Goal: Navigation & Orientation: Find specific page/section

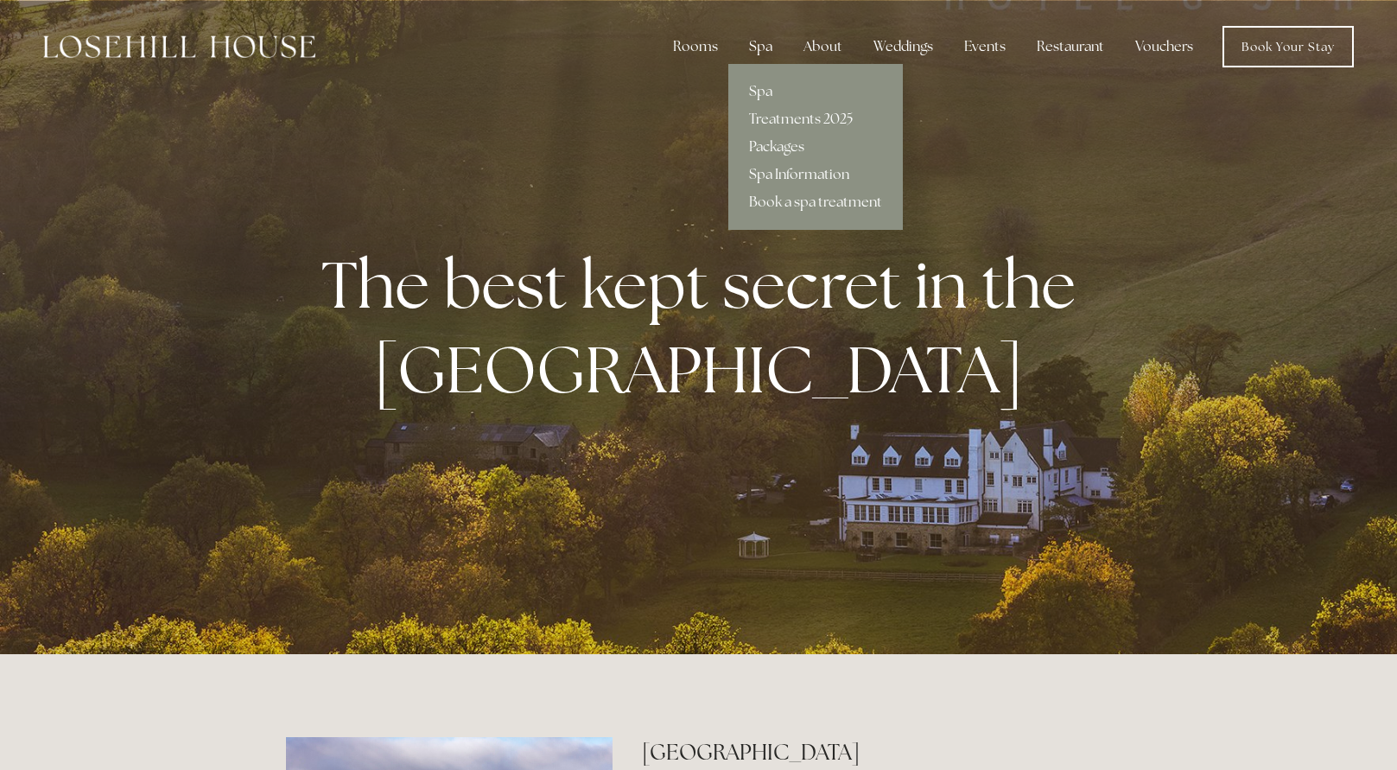
click at [760, 48] on div "Spa" at bounding box center [760, 46] width 51 height 35
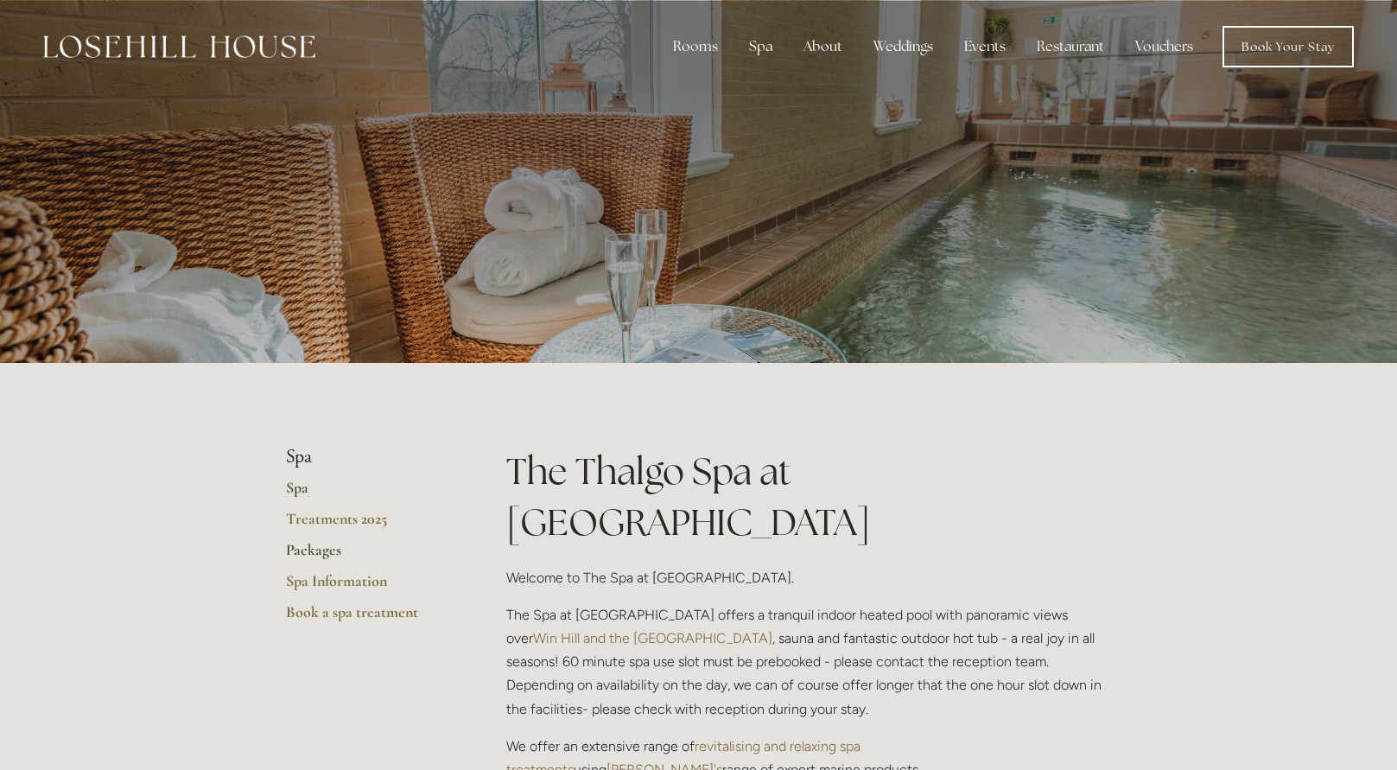
click at [307, 548] on link "Packages" at bounding box center [368, 555] width 165 height 31
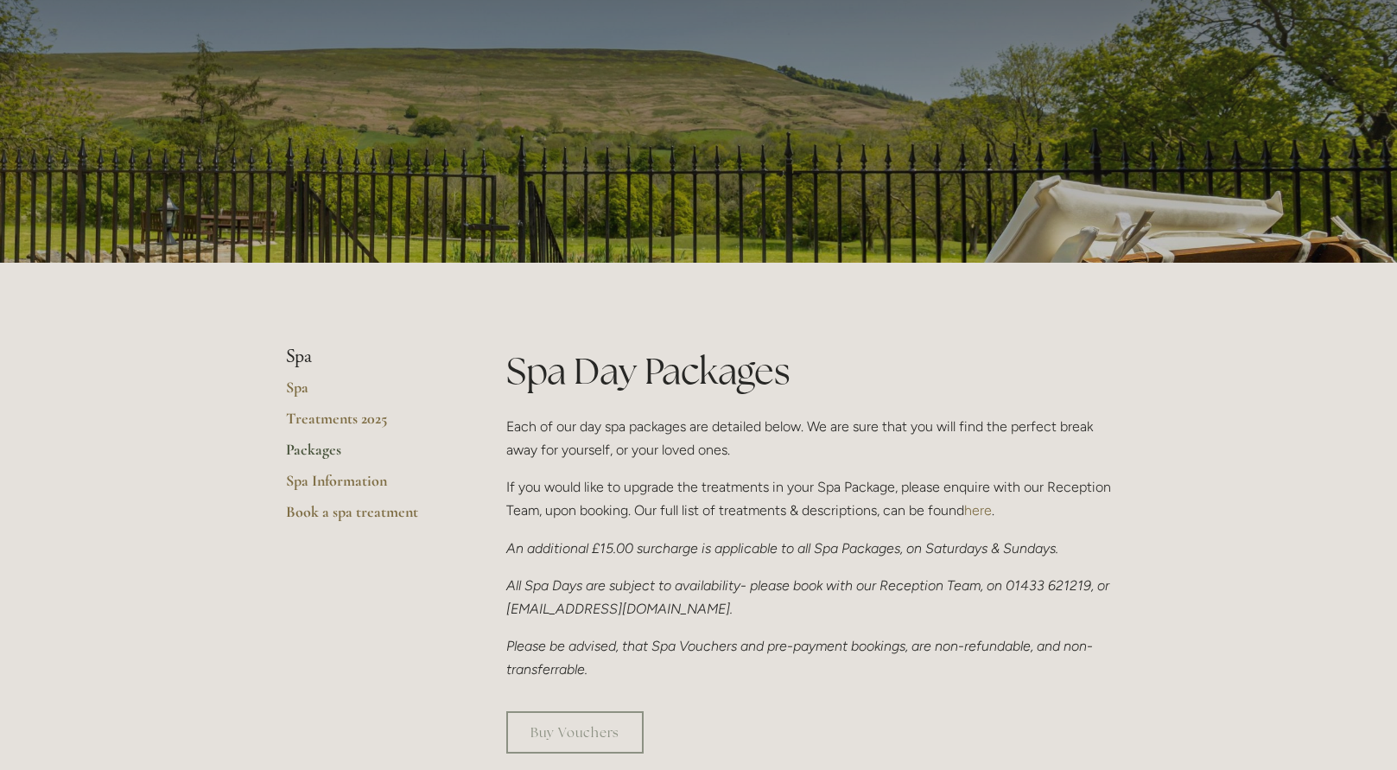
scroll to position [95, 0]
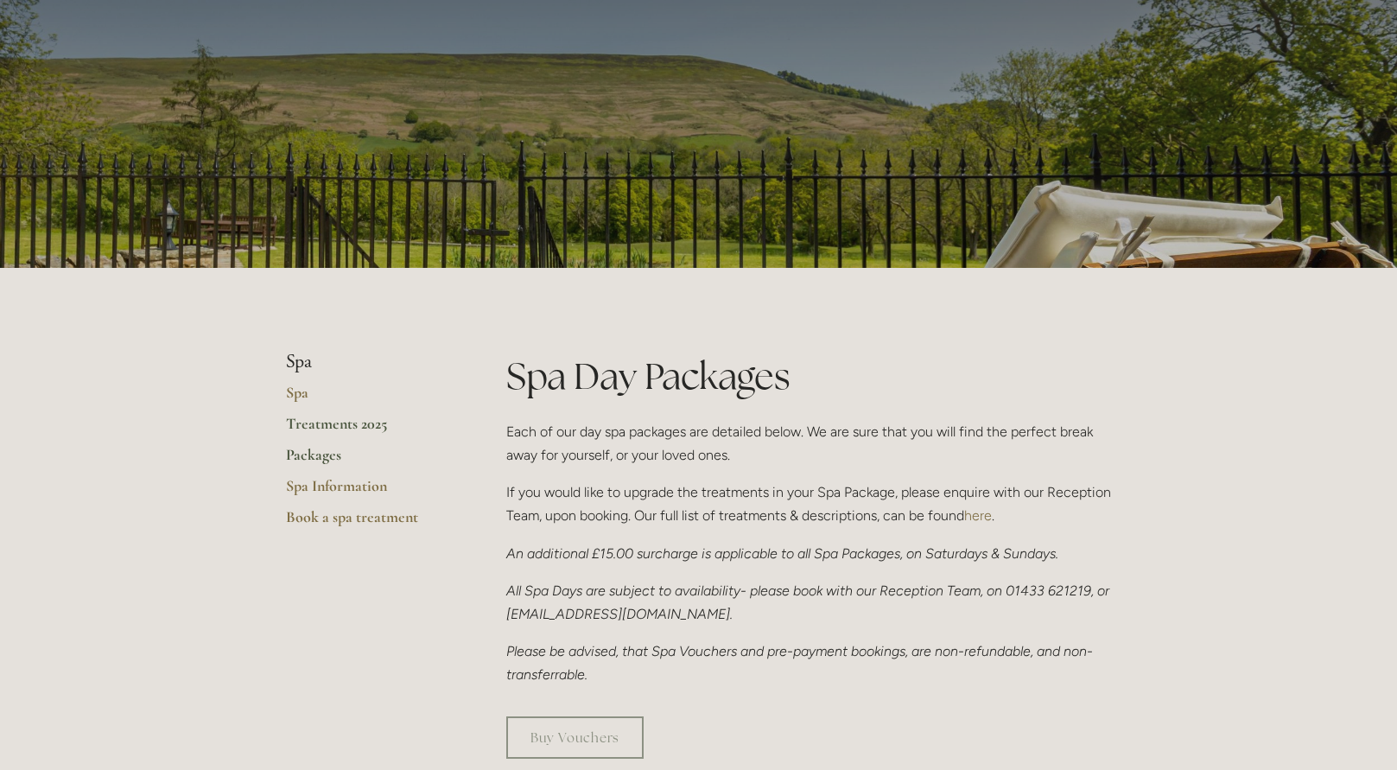
click at [308, 427] on link "Treatments 2025" at bounding box center [368, 429] width 165 height 31
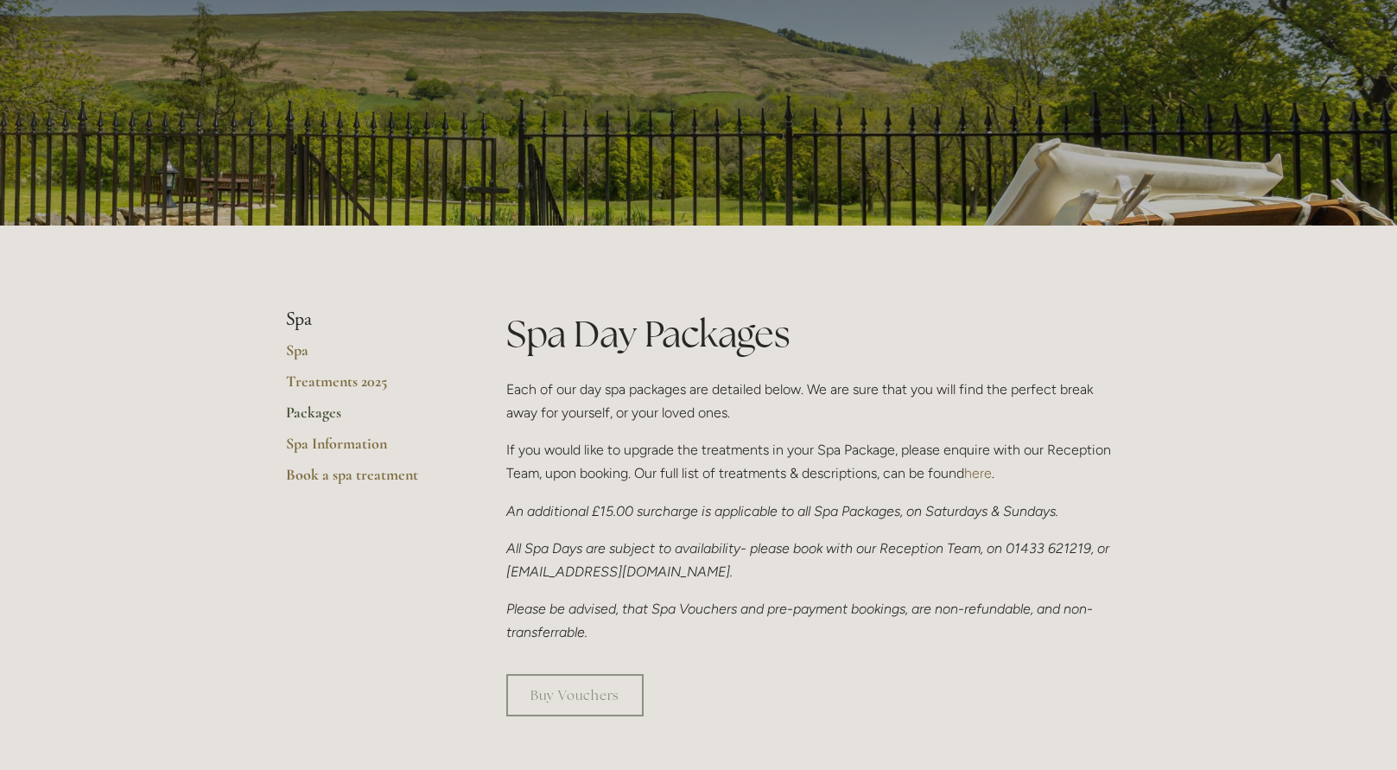
scroll to position [131, 0]
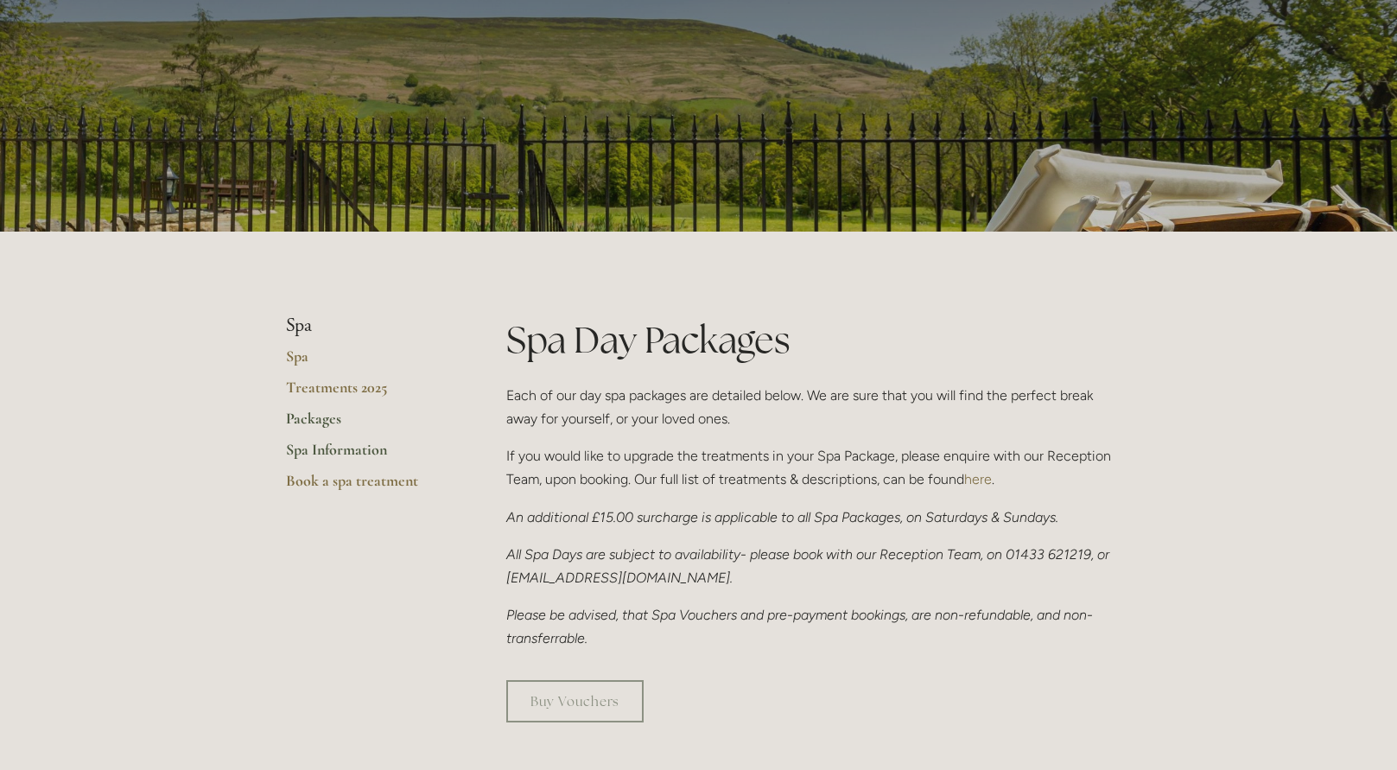
click at [362, 449] on link "Spa Information" at bounding box center [368, 455] width 165 height 31
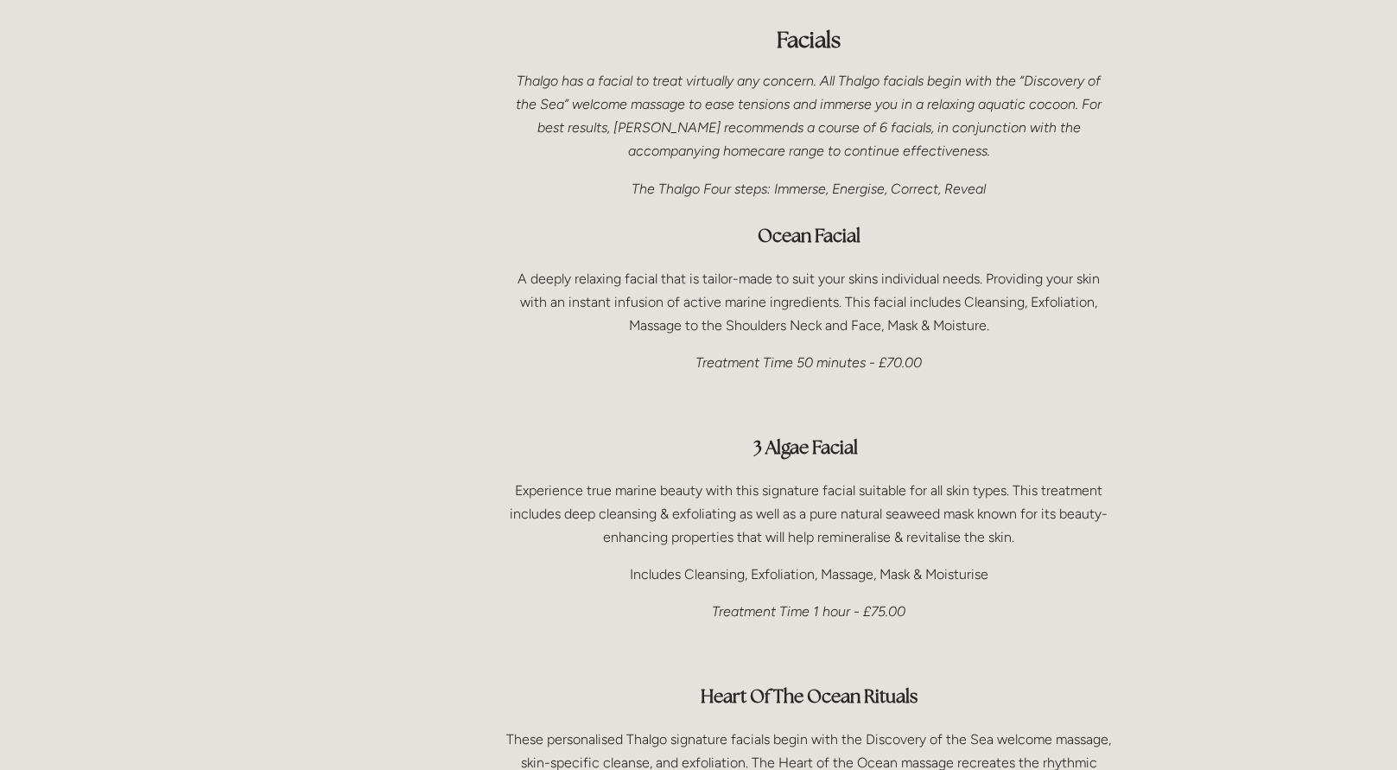
scroll to position [917, 0]
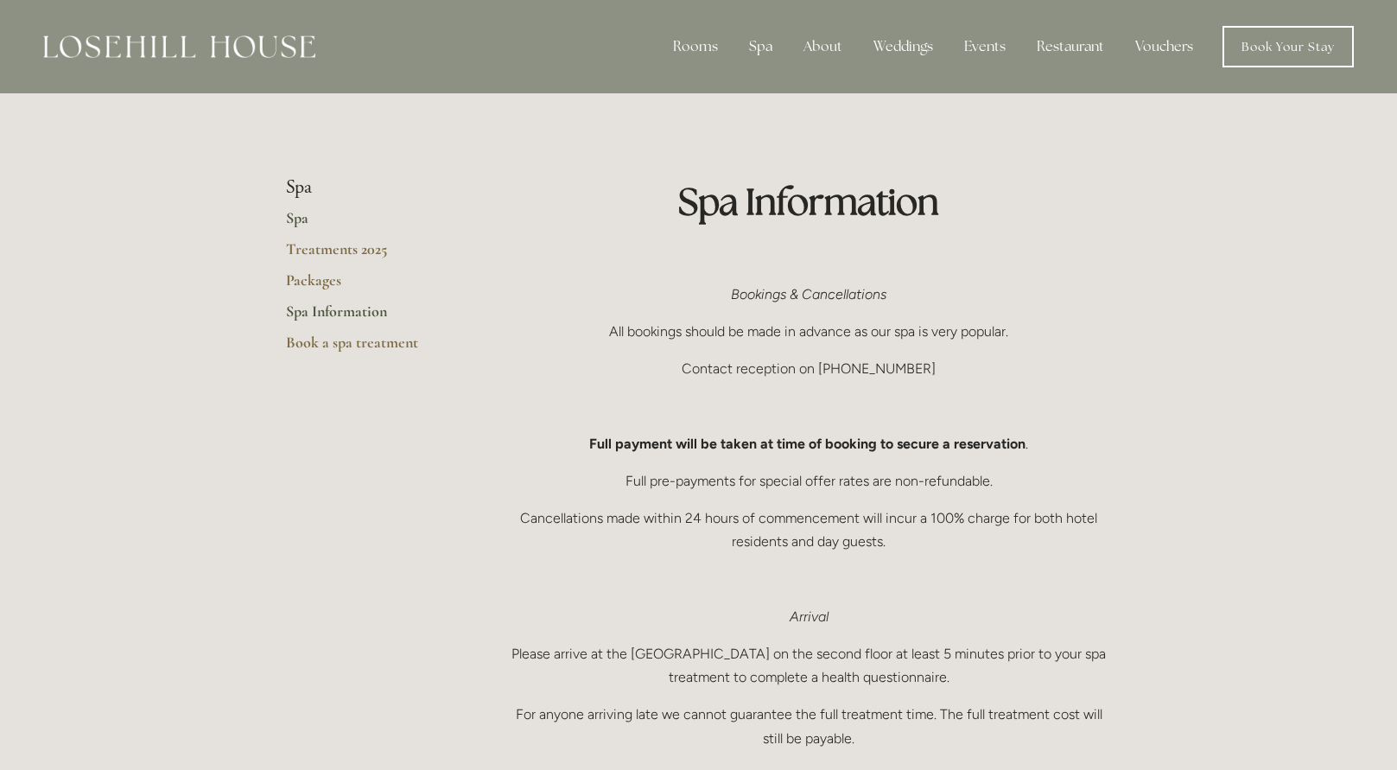
click at [303, 225] on link "Spa" at bounding box center [368, 223] width 165 height 31
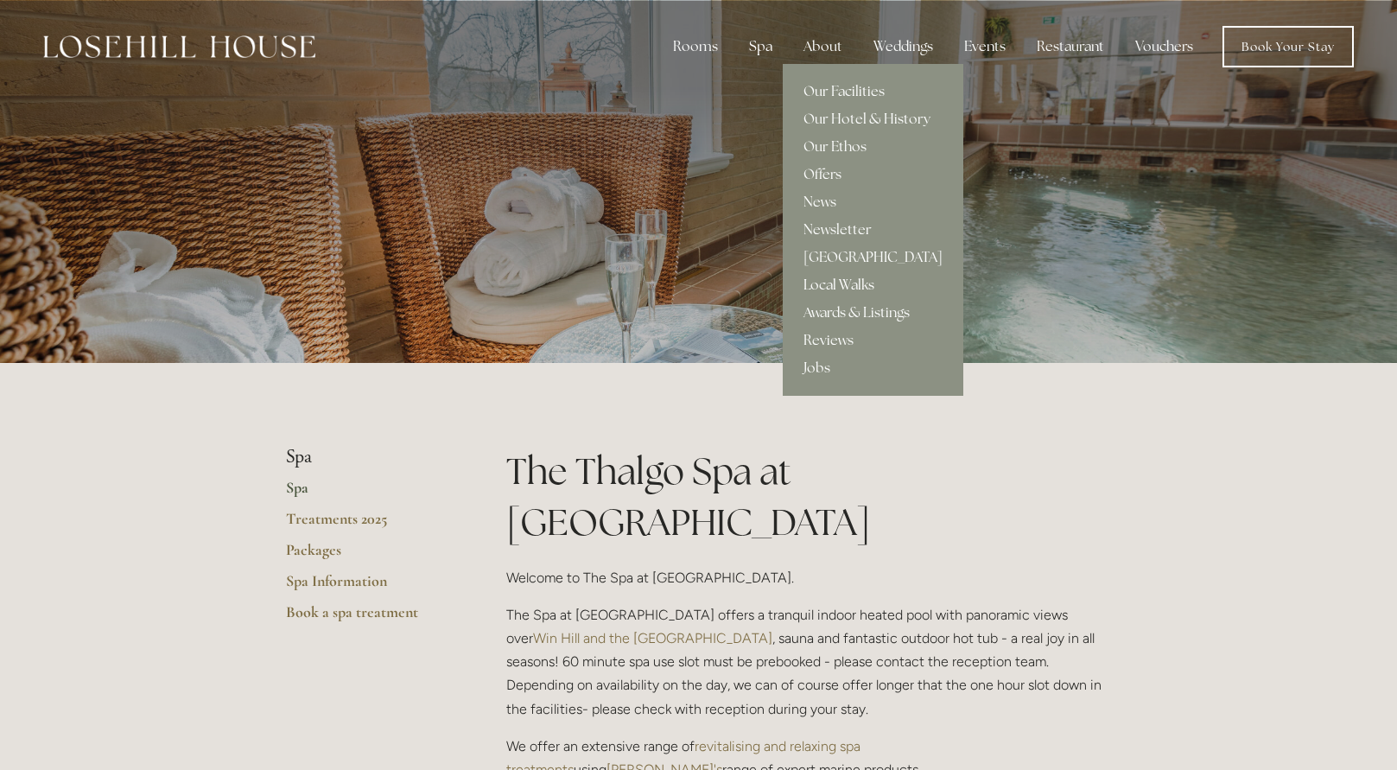
click at [824, 289] on link "Local Walks" at bounding box center [873, 285] width 181 height 28
